Goal: Check status: Check status

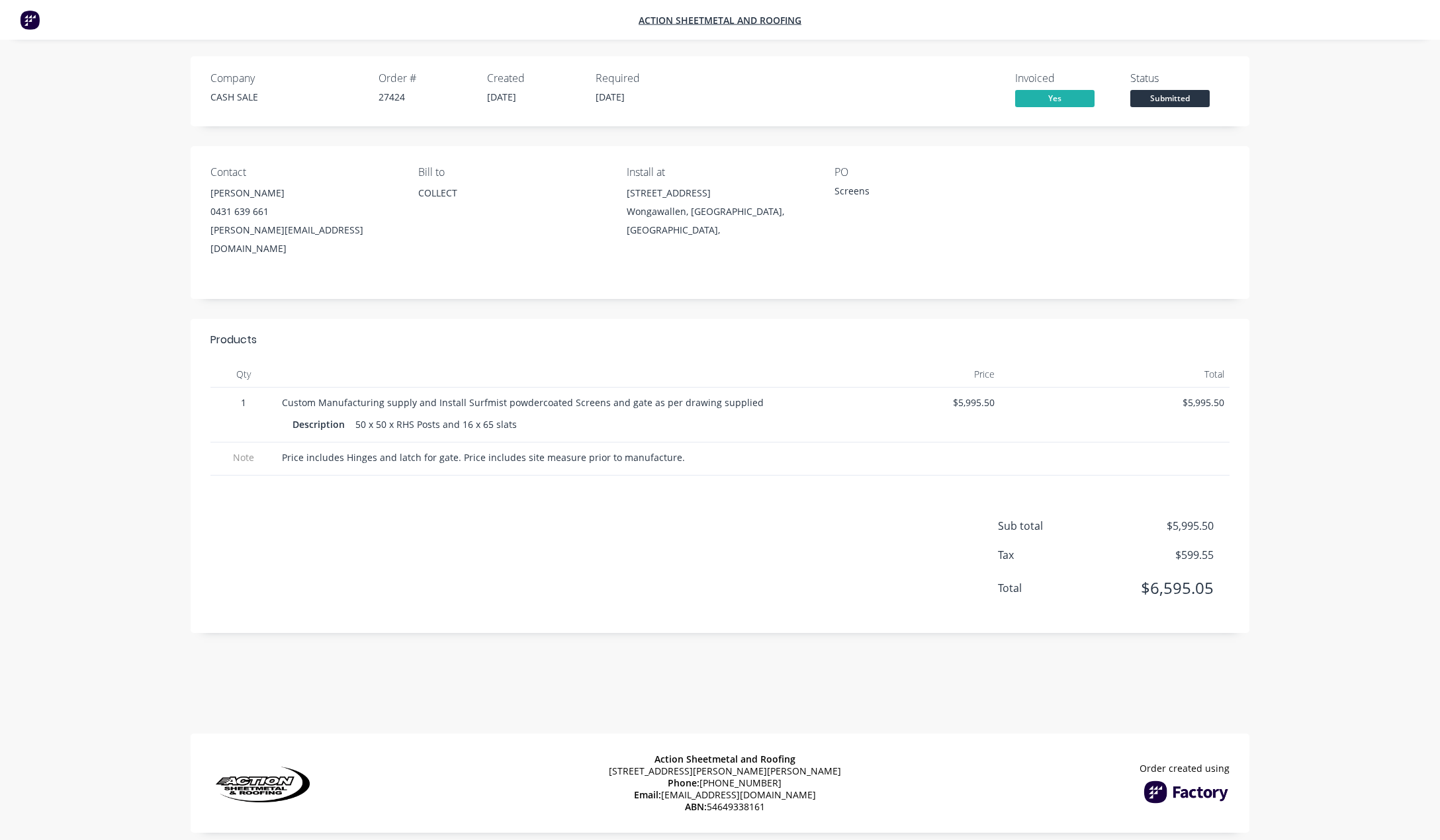
click at [1360, 205] on div "Company CASH SALE Order # 27424 Created [DATE] Required [DATE] Invoiced Yes Sta…" at bounding box center [720, 428] width 1440 height 856
